Goal: Information Seeking & Learning: Learn about a topic

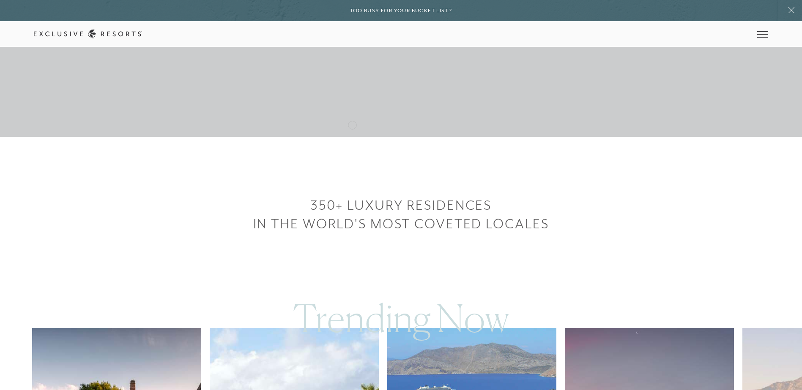
scroll to position [549, 0]
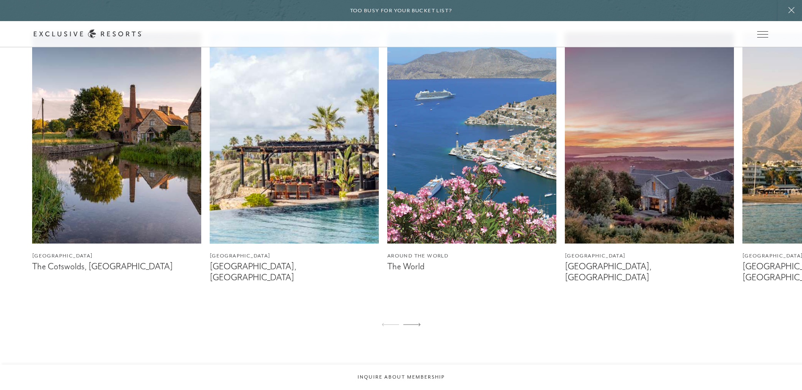
click at [458, 136] on img at bounding box center [471, 138] width 169 height 211
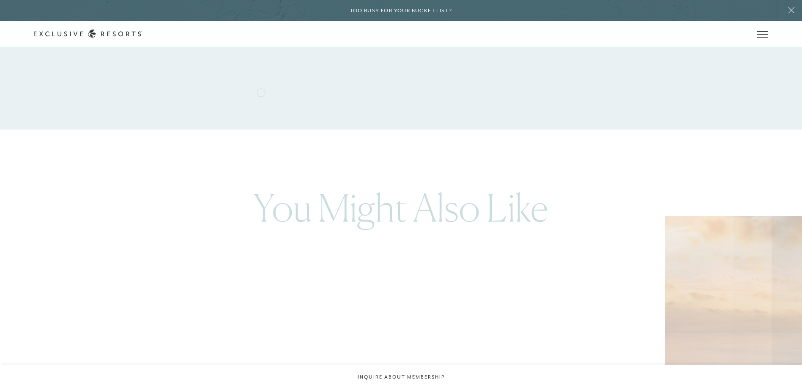
scroll to position [1597, 0]
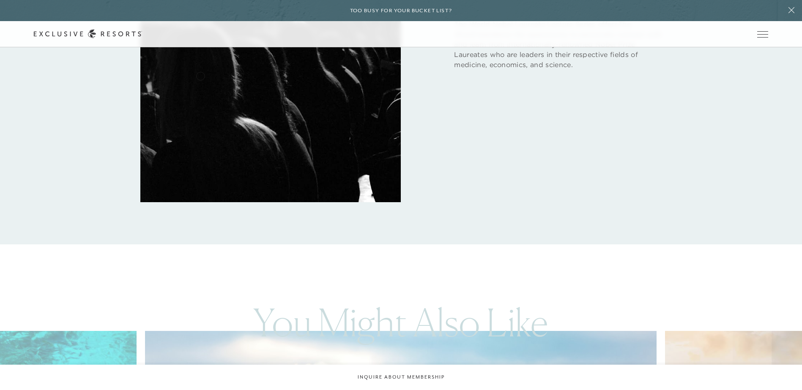
scroll to position [549, 0]
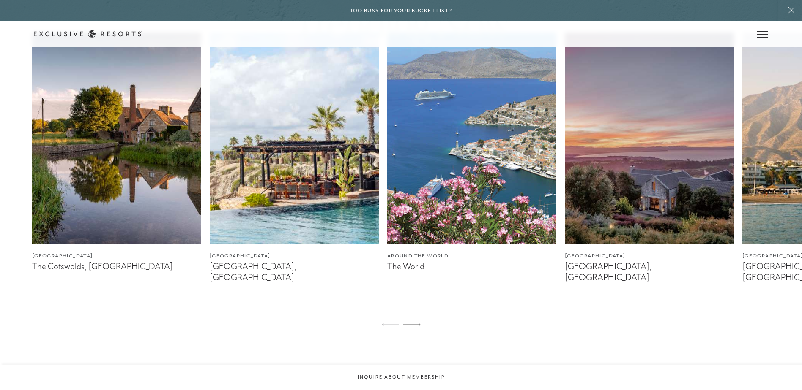
click at [278, 138] on img at bounding box center [294, 138] width 169 height 211
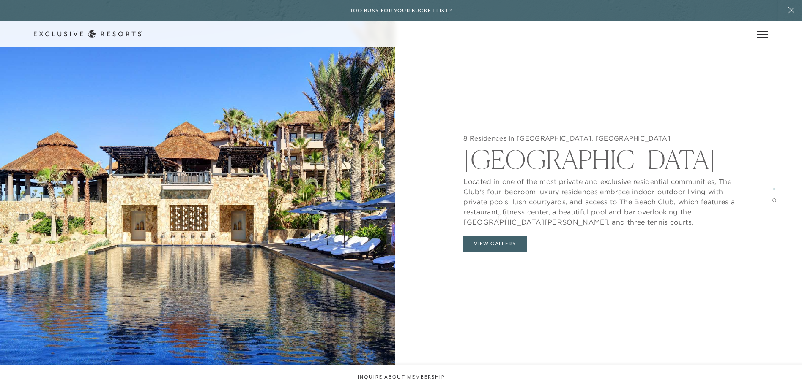
scroll to position [1437, 0]
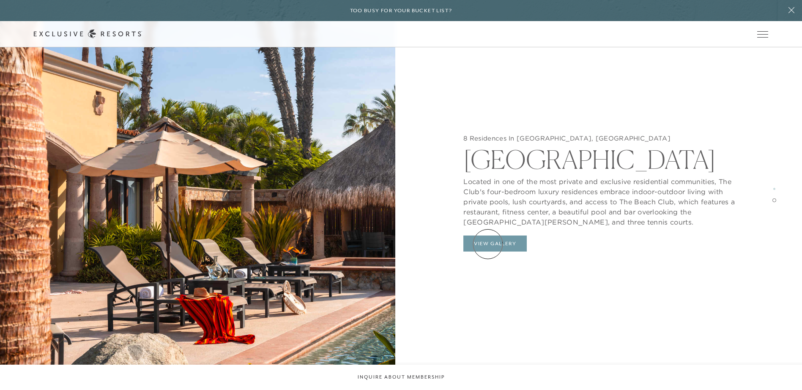
click at [488, 244] on button "View Gallery" at bounding box center [494, 244] width 63 height 16
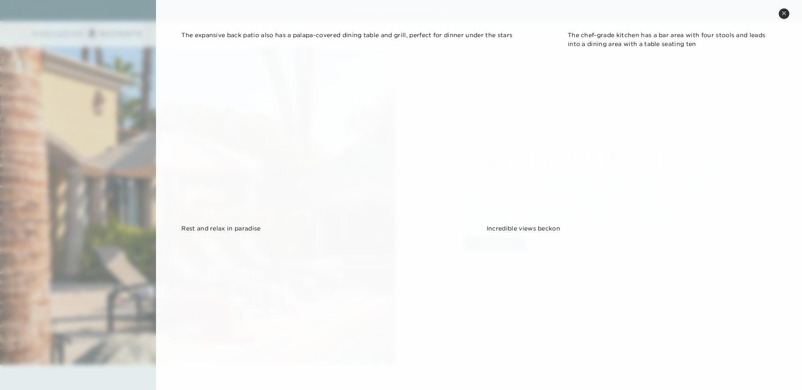
scroll to position [1014, 0]
